Goal: Task Accomplishment & Management: Manage account settings

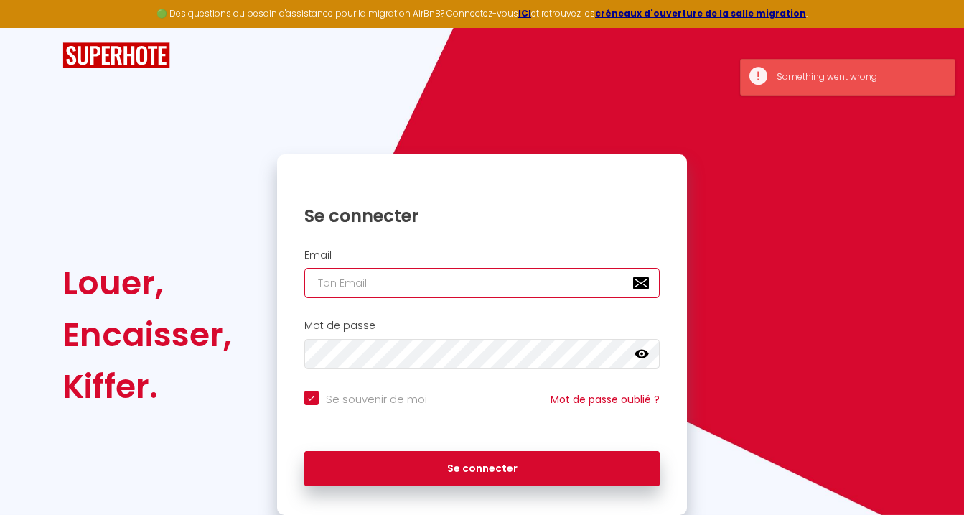
type input "[EMAIL_ADDRESS][DOMAIN_NAME]"
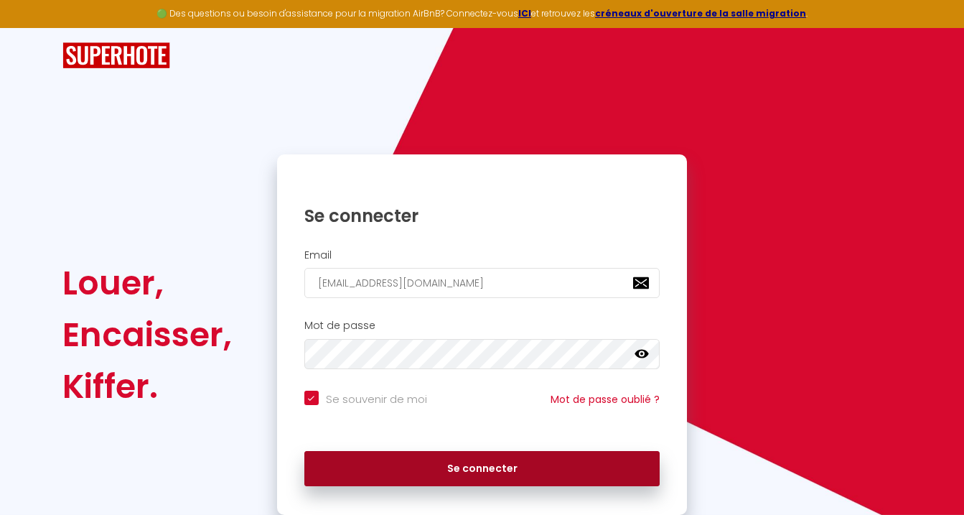
click at [507, 471] on button "Se connecter" at bounding box center [482, 469] width 356 height 36
checkbox input "true"
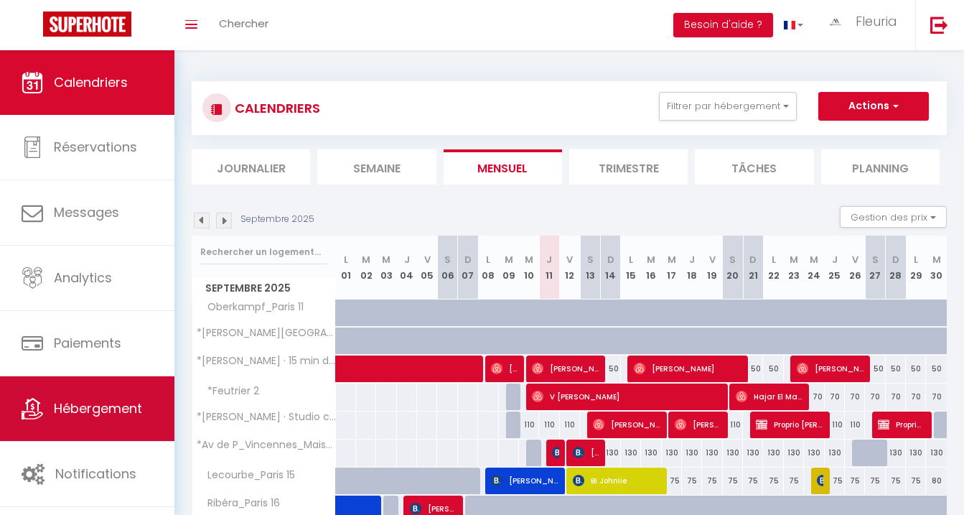
click at [114, 404] on span "Hébergement" at bounding box center [98, 408] width 88 height 18
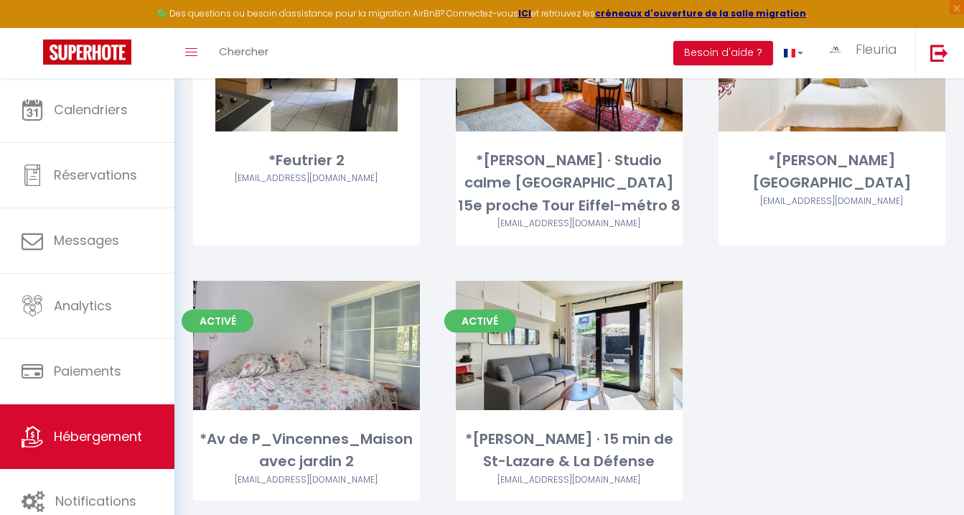
scroll to position [3595, 0]
